Goal: Navigation & Orientation: Find specific page/section

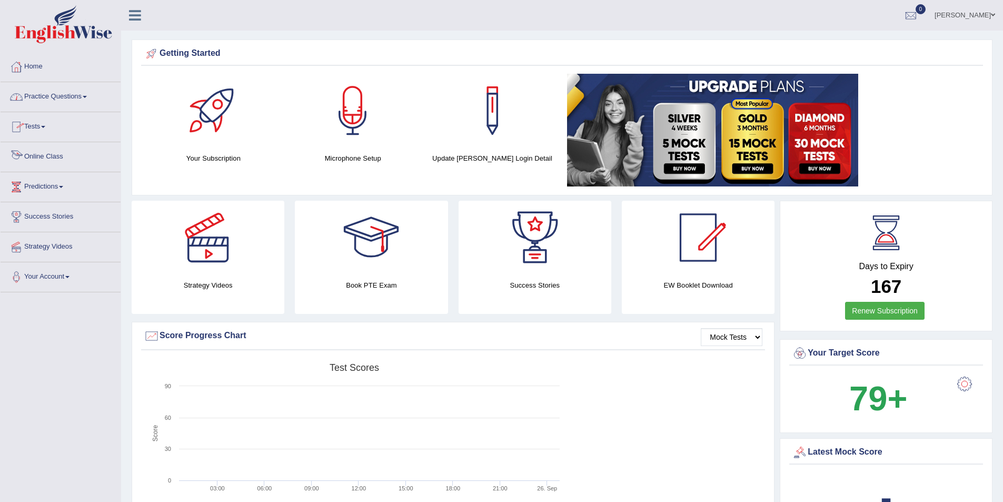
click at [48, 152] on link "Online Class" at bounding box center [61, 155] width 120 height 26
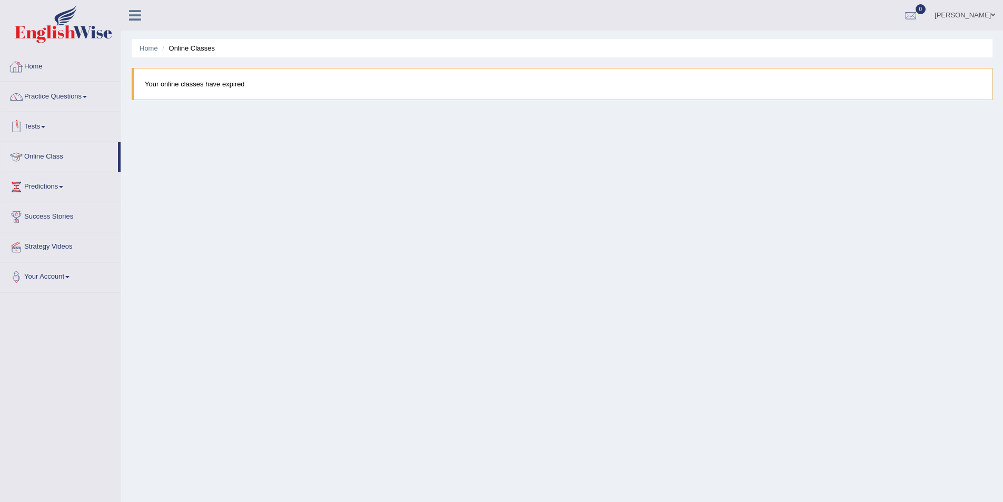
click at [32, 61] on link "Home" at bounding box center [61, 65] width 120 height 26
